Goal: Information Seeking & Learning: Learn about a topic

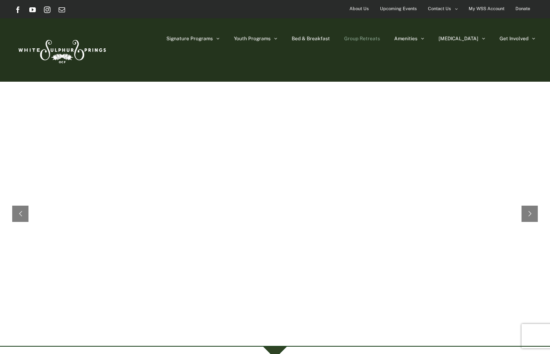
click at [380, 38] on span "Group Retreats" at bounding box center [362, 38] width 36 height 5
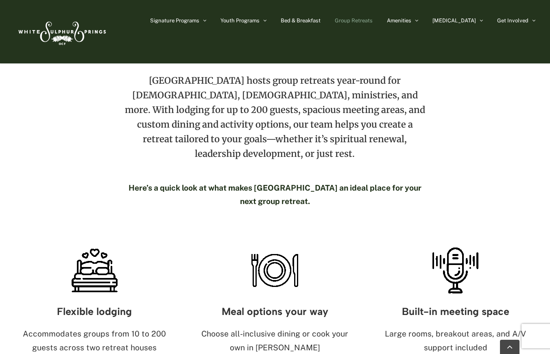
scroll to position [326, 0]
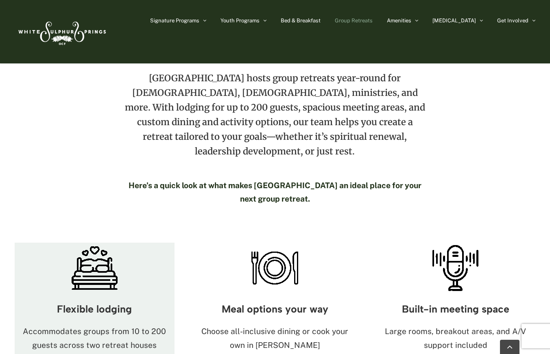
click at [109, 304] on h3 "Flexible lodging" at bounding box center [95, 309] width 160 height 11
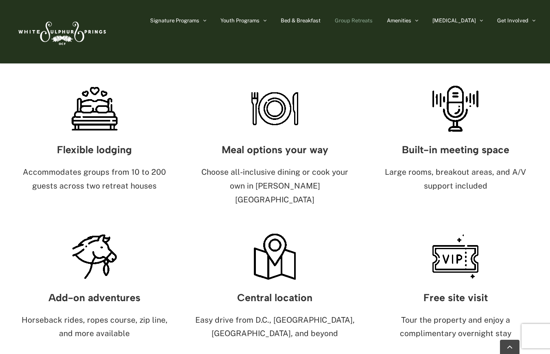
scroll to position [488, 0]
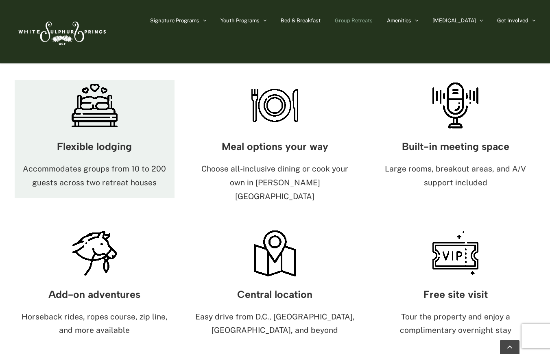
click at [114, 162] on p "Accommodates groups from 10 to 200 guests across two retreat houses" at bounding box center [95, 176] width 160 height 28
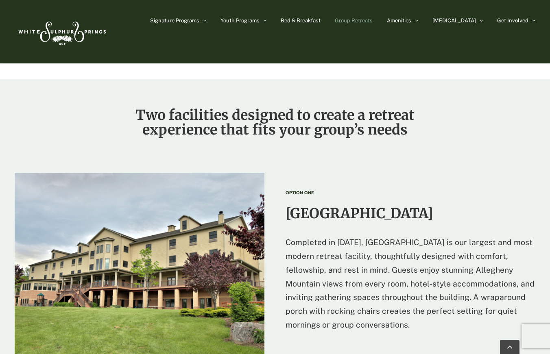
scroll to position [773, 0]
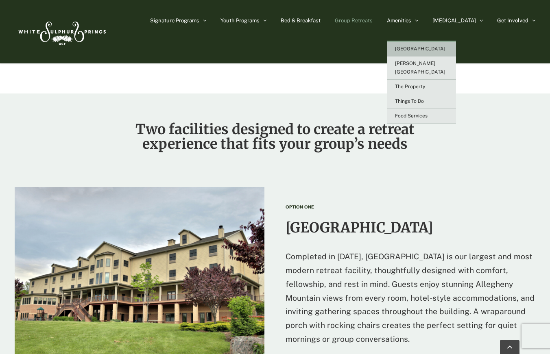
click at [438, 48] on span "[GEOGRAPHIC_DATA]" at bounding box center [420, 49] width 50 height 6
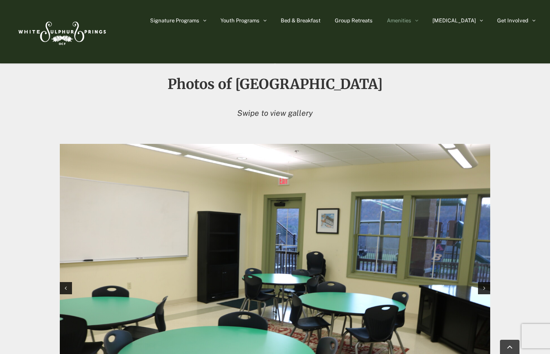
scroll to position [725, 0]
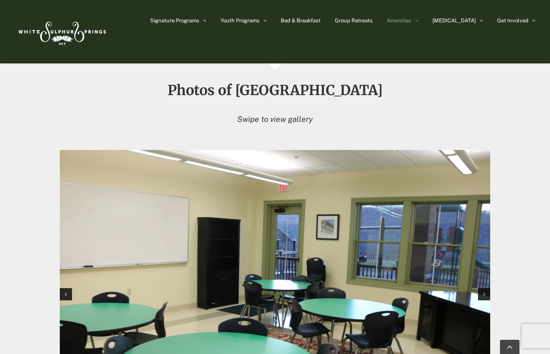
click at [439, 222] on img "1 / 12" at bounding box center [275, 293] width 431 height 287
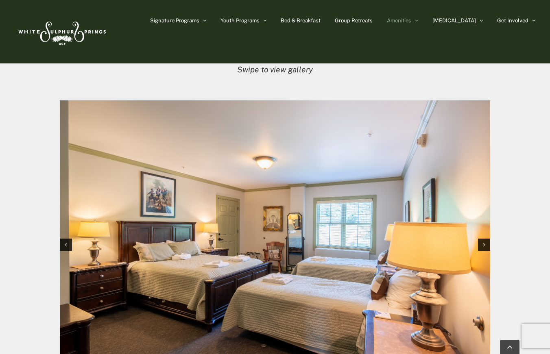
scroll to position [807, 0]
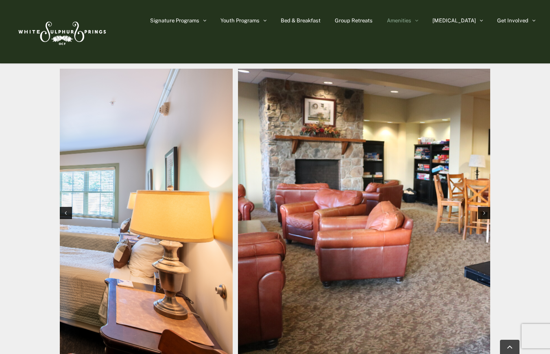
click at [126, 174] on img "2 / 12" at bounding box center [17, 212] width 431 height 287
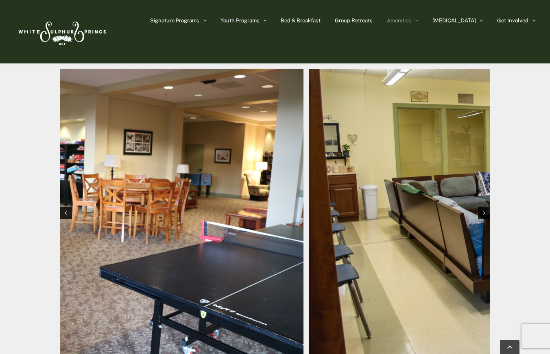
click at [184, 171] on img "3 / 12" at bounding box center [88, 212] width 431 height 287
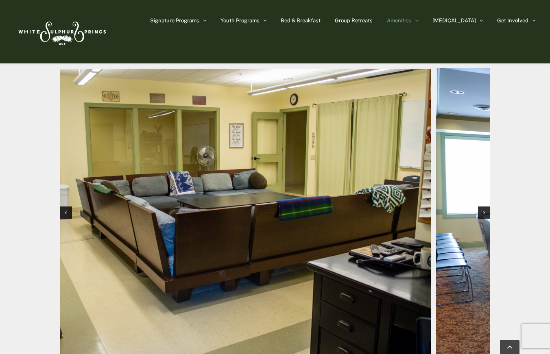
click at [142, 191] on img "4 / 12" at bounding box center [215, 212] width 431 height 286
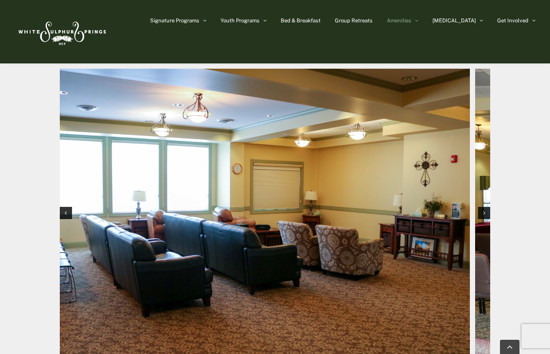
click at [157, 195] on img "5 / 12" at bounding box center [254, 212] width 431 height 287
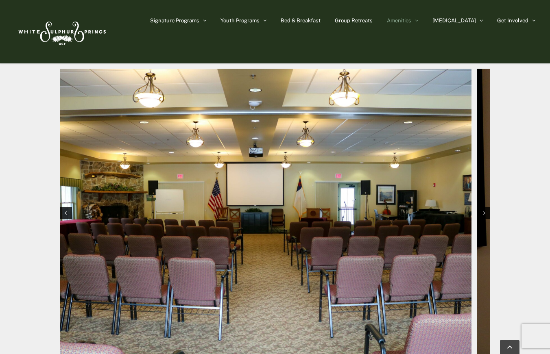
click at [168, 208] on img "6 / 12" at bounding box center [256, 212] width 431 height 287
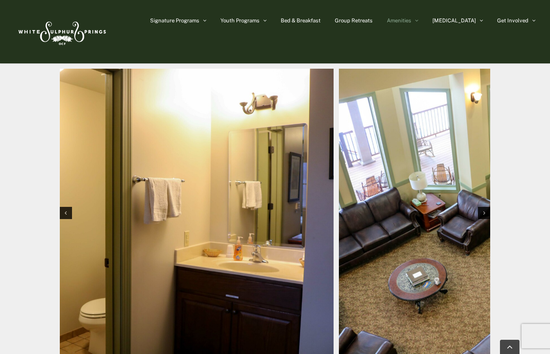
click at [166, 182] on img "7 / 12" at bounding box center [118, 212] width 431 height 287
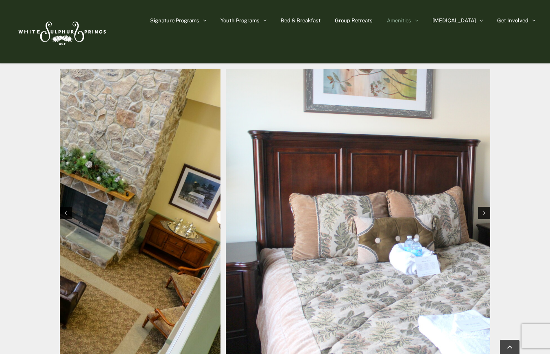
click at [123, 195] on img "8 / 12" at bounding box center [5, 212] width 431 height 287
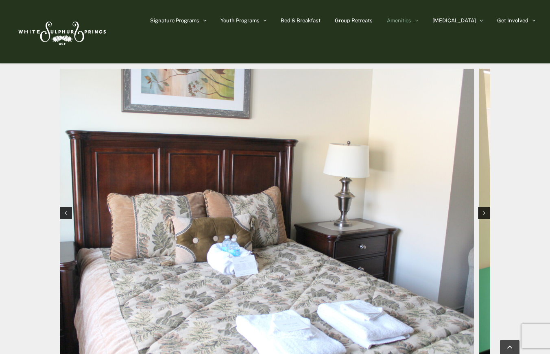
click at [157, 208] on img "9 / 12" at bounding box center [259, 212] width 431 height 287
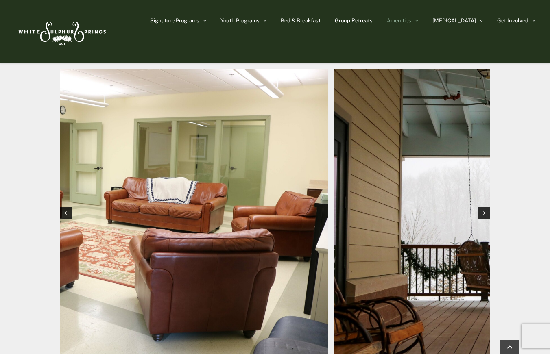
click at [127, 203] on img "10 / 12" at bounding box center [113, 212] width 431 height 287
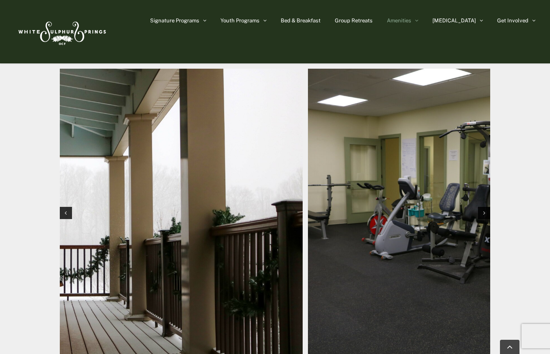
click at [141, 197] on img "11 / 12" at bounding box center [87, 212] width 431 height 287
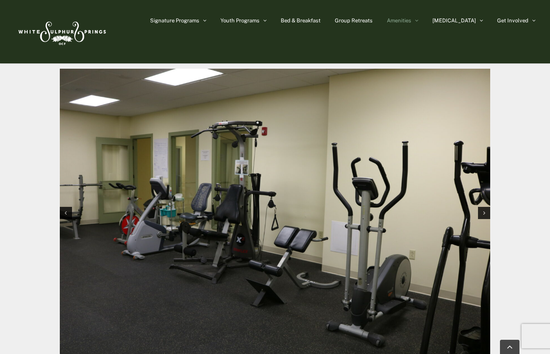
click at [110, 195] on img "12 / 12" at bounding box center [275, 212] width 431 height 287
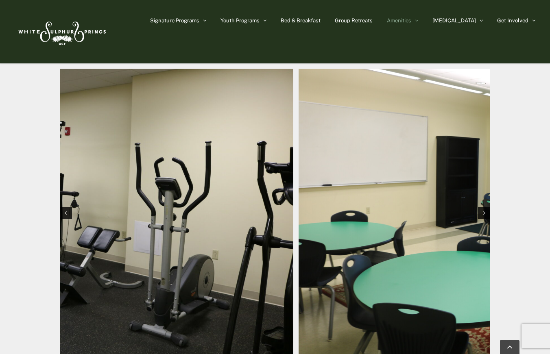
click at [60, 208] on img "12 / 12" at bounding box center [78, 212] width 431 height 287
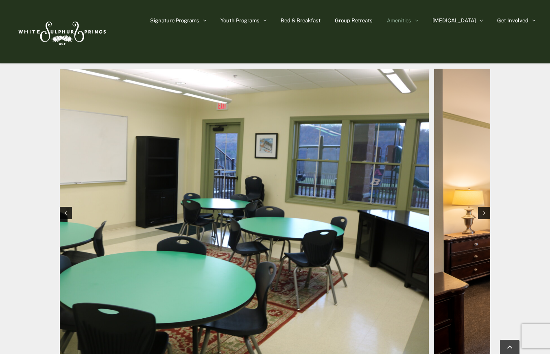
click at [159, 181] on img "1 / 12" at bounding box center [213, 212] width 431 height 287
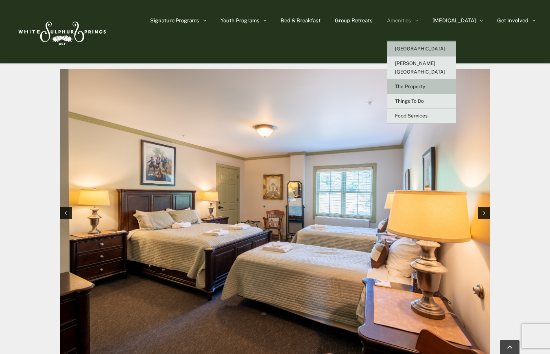
click at [425, 84] on span "The Property" at bounding box center [410, 87] width 30 height 6
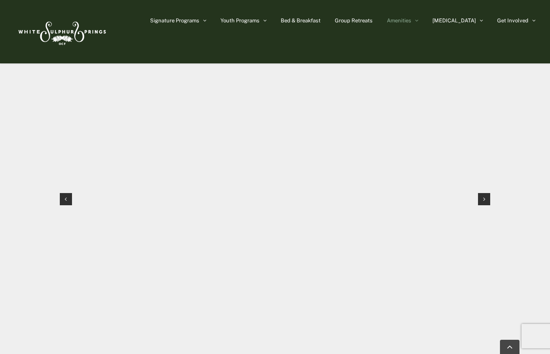
scroll to position [773, 0]
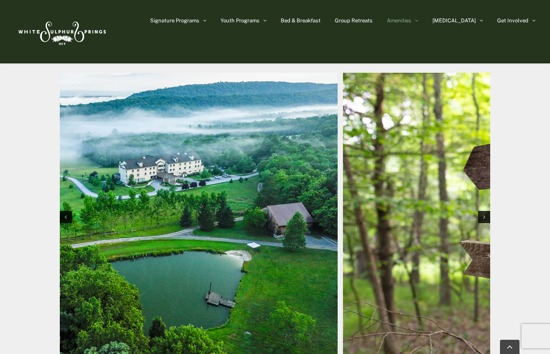
click at [124, 186] on img "1 / 10" at bounding box center [122, 216] width 431 height 287
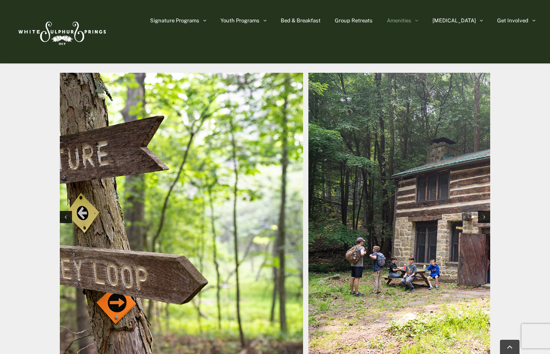
click at [89, 204] on img "2 / 10" at bounding box center [88, 216] width 431 height 287
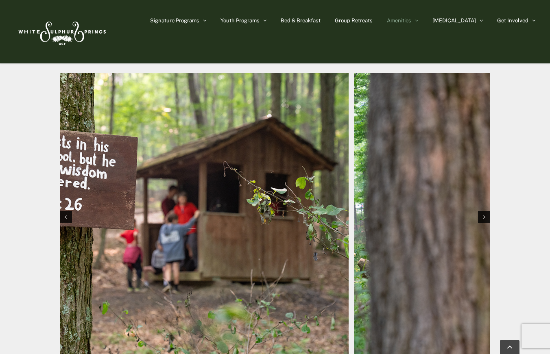
click at [149, 199] on img "4 / 10" at bounding box center [133, 216] width 431 height 287
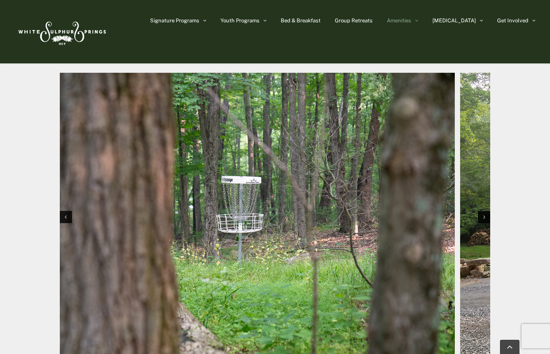
click at [218, 196] on img "5 / 10" at bounding box center [239, 216] width 431 height 287
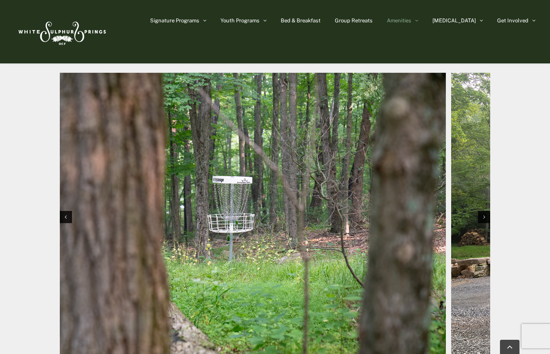
click at [201, 217] on img "5 / 10" at bounding box center [230, 216] width 431 height 287
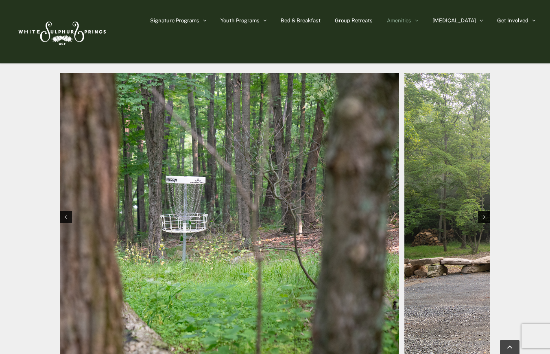
click at [125, 224] on img "5 / 10" at bounding box center [184, 216] width 431 height 287
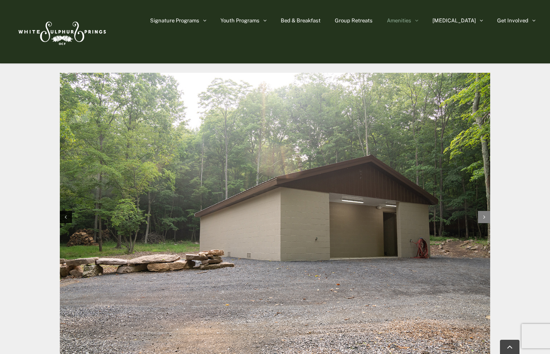
click at [483, 218] on icon "Next slide" at bounding box center [484, 217] width 2 height 6
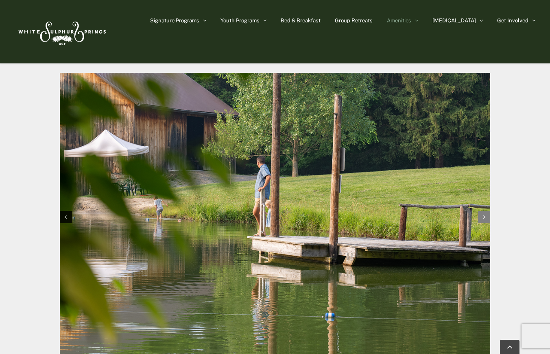
click at [483, 218] on icon "Next slide" at bounding box center [484, 217] width 2 height 6
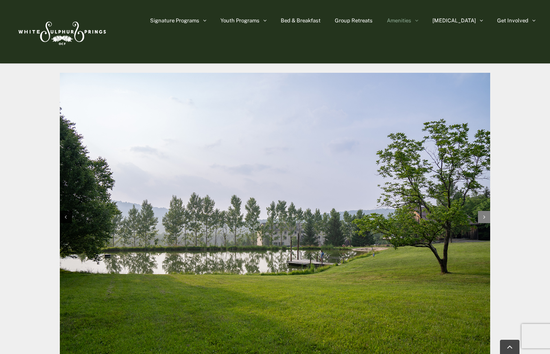
click at [483, 218] on icon "Next slide" at bounding box center [484, 217] width 2 height 6
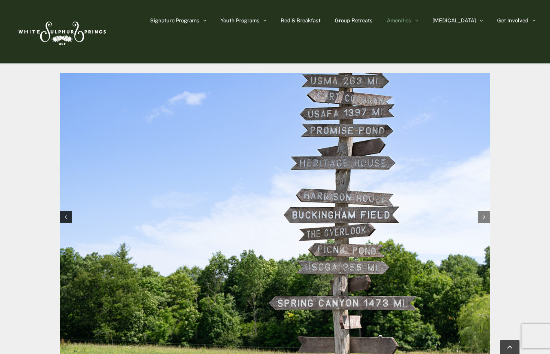
click at [483, 218] on icon "Next slide" at bounding box center [484, 217] width 2 height 6
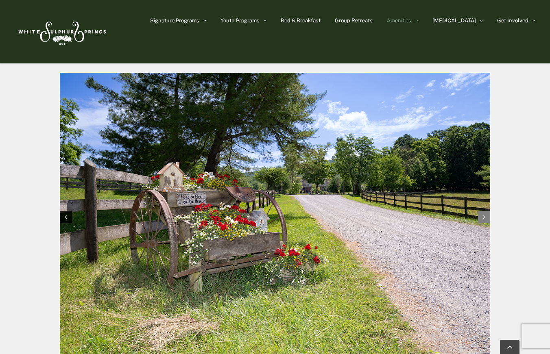
click at [483, 218] on icon "Next slide" at bounding box center [484, 217] width 2 height 6
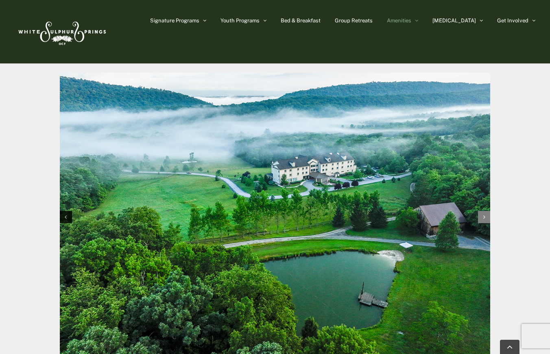
click at [483, 218] on icon "Next slide" at bounding box center [484, 217] width 2 height 6
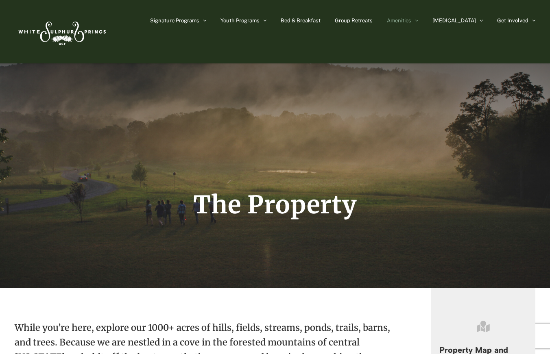
scroll to position [0, 0]
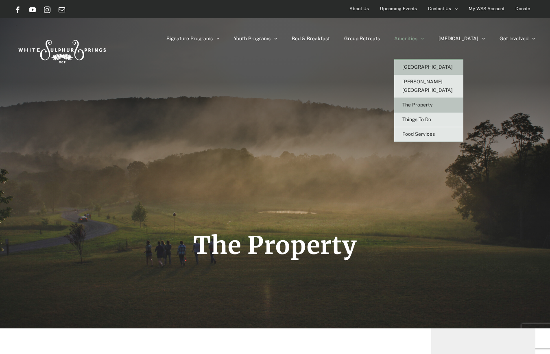
click at [452, 66] on span "[GEOGRAPHIC_DATA]" at bounding box center [428, 67] width 50 height 6
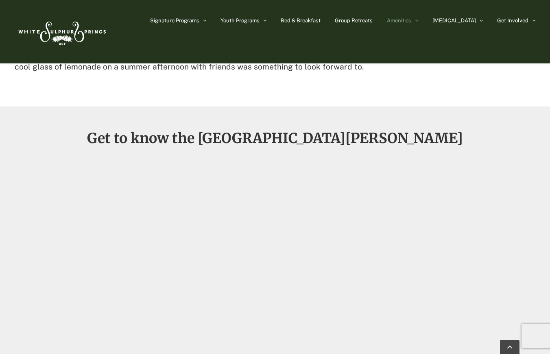
scroll to position [488, 0]
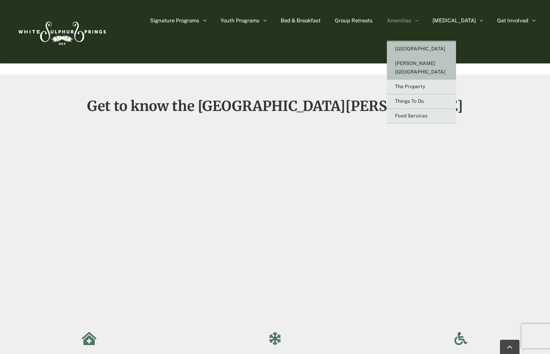
click at [437, 48] on span "[GEOGRAPHIC_DATA]" at bounding box center [420, 49] width 50 height 6
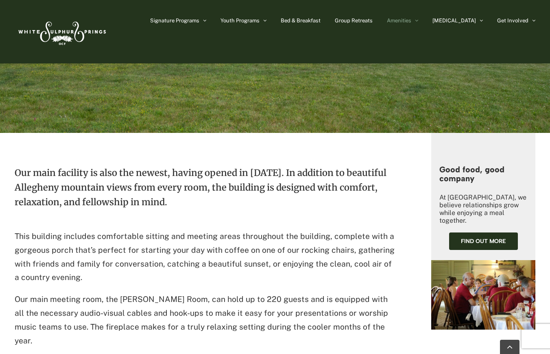
scroll to position [122, 0]
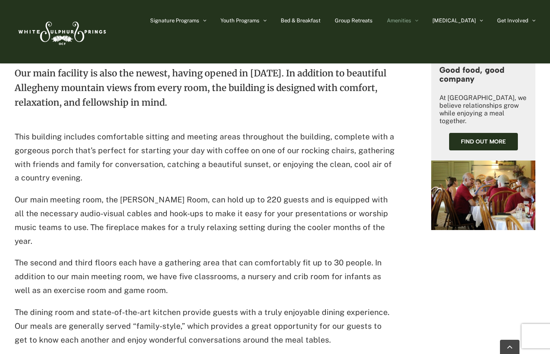
scroll to position [326, 0]
